Goal: Information Seeking & Learning: Learn about a topic

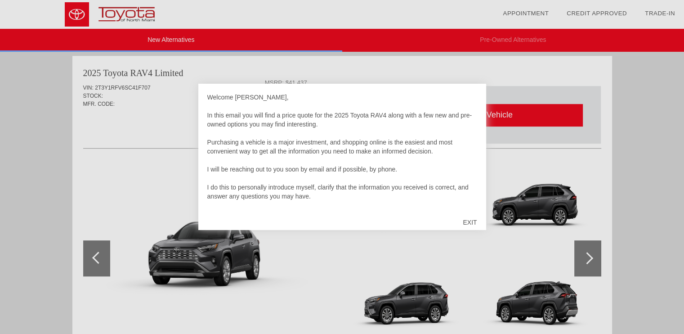
scroll to position [553, 0]
click at [140, 164] on div at bounding box center [342, 167] width 684 height 334
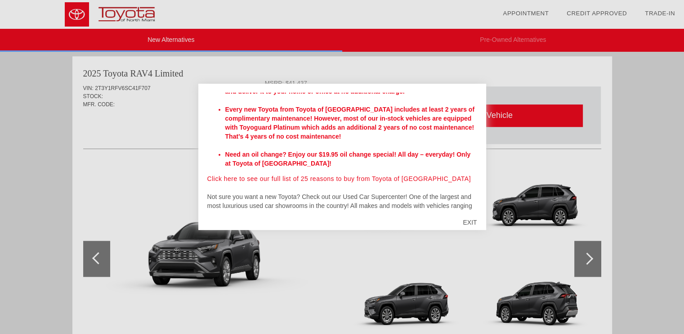
scroll to position [301, 0]
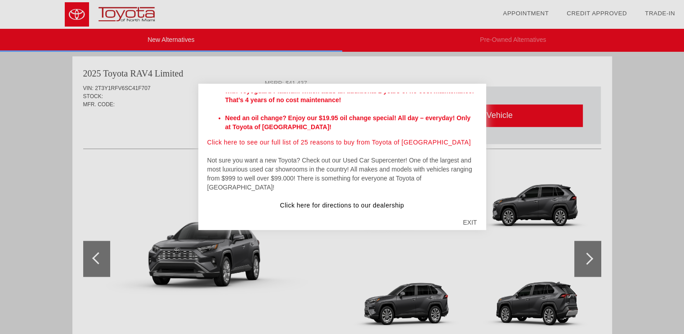
click at [464, 222] on div "EXIT" at bounding box center [470, 222] width 32 height 27
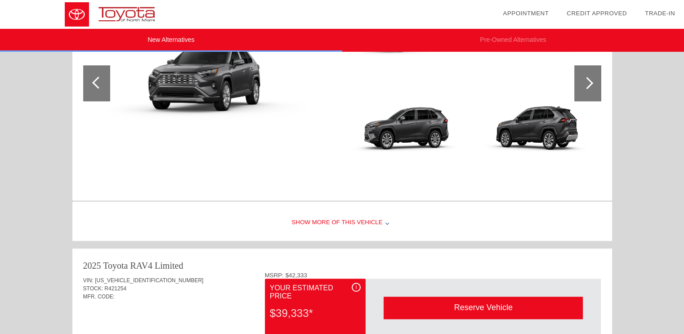
scroll to position [778, 0]
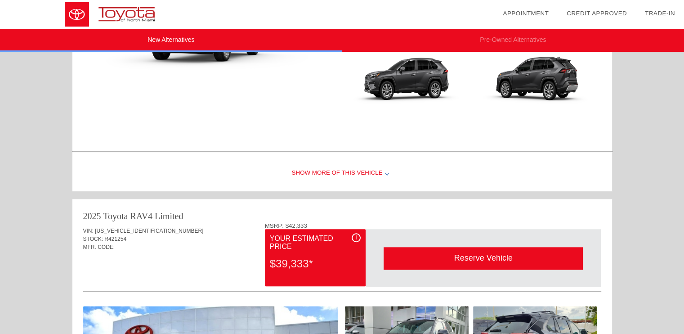
click at [341, 171] on div "Show More of this Vehicle" at bounding box center [342, 173] width 540 height 36
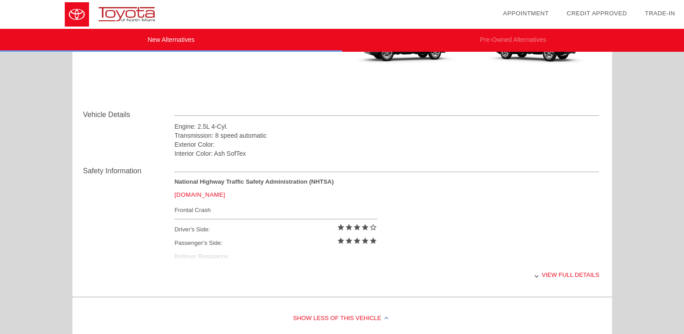
scroll to position [868, 0]
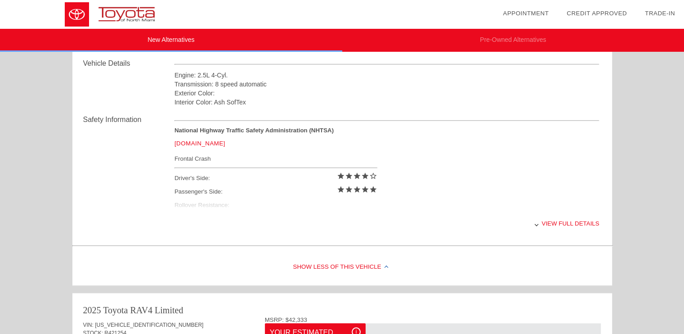
click at [576, 222] on div "View full details" at bounding box center [387, 223] width 425 height 22
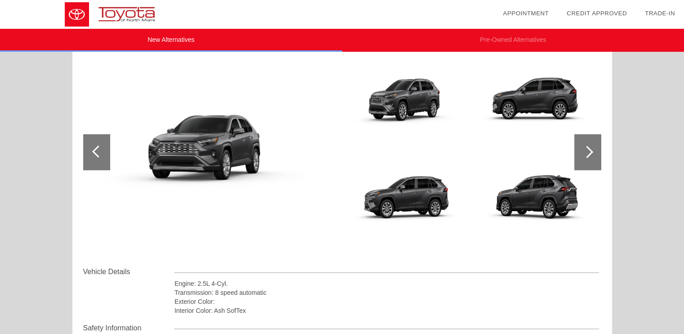
scroll to position [598, 0]
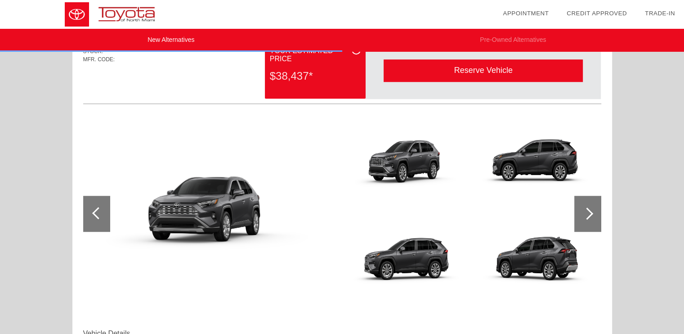
click at [587, 221] on div at bounding box center [587, 214] width 27 height 36
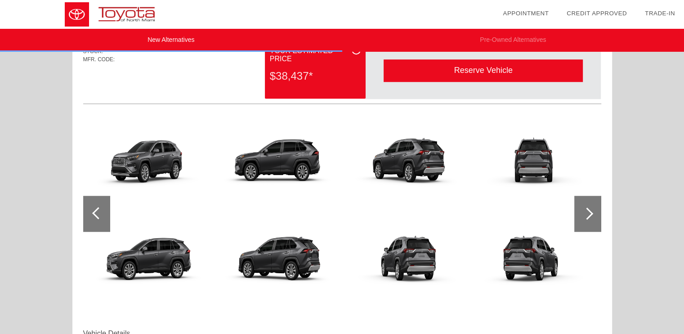
click at [587, 221] on div at bounding box center [587, 214] width 27 height 36
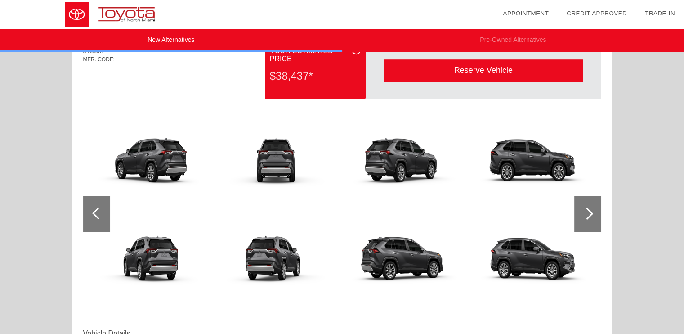
click at [587, 221] on div at bounding box center [587, 214] width 27 height 36
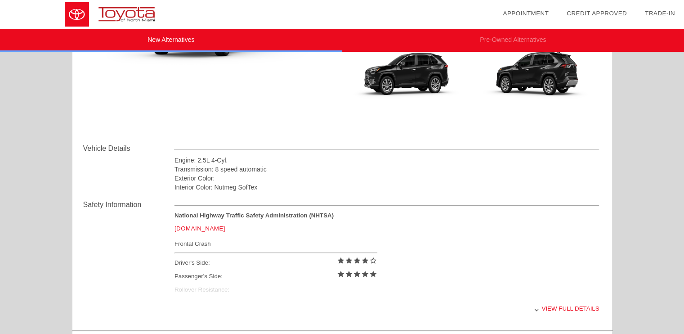
scroll to position [270, 0]
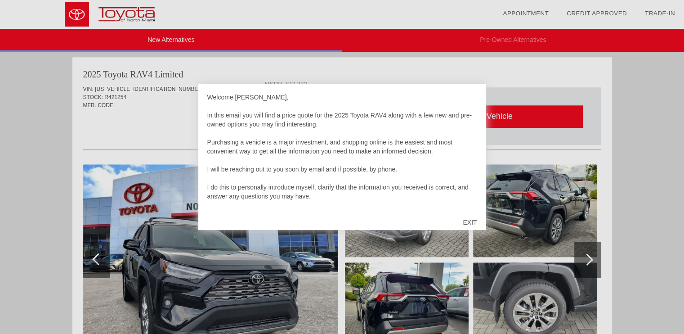
scroll to position [920, 0]
click at [468, 221] on div "EXIT" at bounding box center [470, 222] width 32 height 27
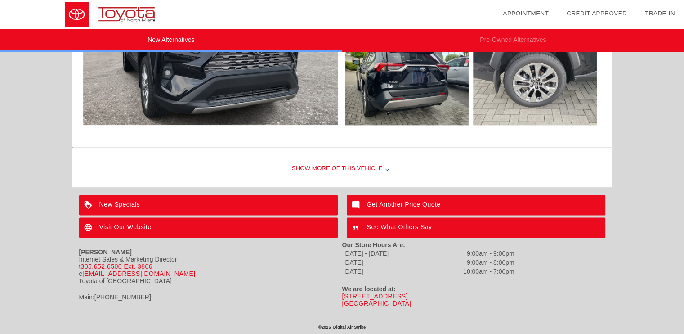
scroll to position [1151, 0]
click at [345, 167] on div "Show More of this Vehicle" at bounding box center [342, 169] width 540 height 36
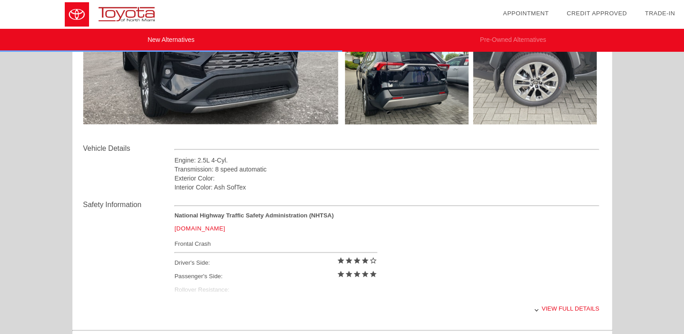
click at [547, 304] on div "View full details" at bounding box center [387, 308] width 425 height 22
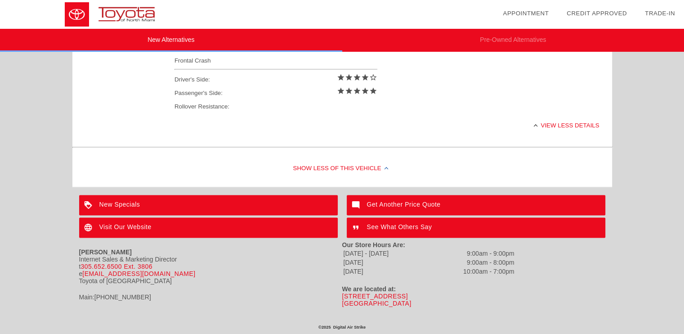
scroll to position [1335, 0]
click at [121, 222] on div "Visit Our Website" at bounding box center [208, 227] width 259 height 20
